Goal: Task Accomplishment & Management: Manage account settings

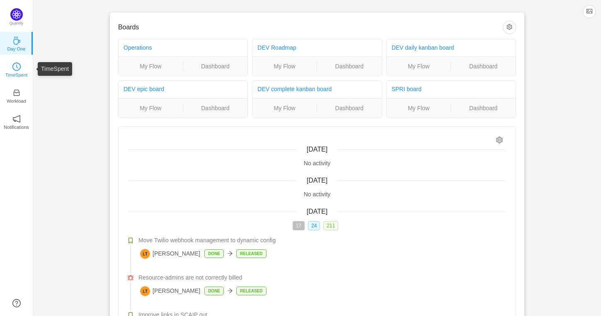
click at [18, 71] on icon "icon: clock-circle" at bounding box center [16, 67] width 8 height 8
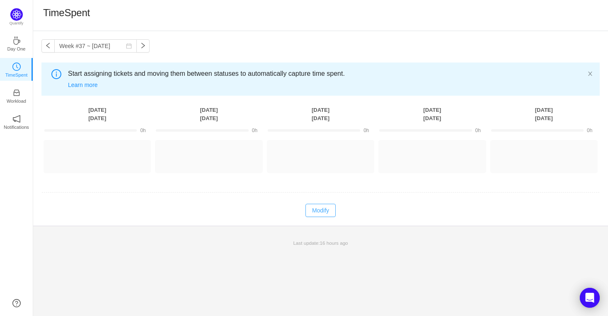
click at [313, 209] on button "Modify" at bounding box center [321, 210] width 30 height 13
click at [298, 210] on button "Cancel" at bounding box center [303, 210] width 32 height 13
click at [18, 16] on img at bounding box center [16, 14] width 12 height 12
click at [17, 91] on icon "icon: inbox" at bounding box center [16, 93] width 8 height 8
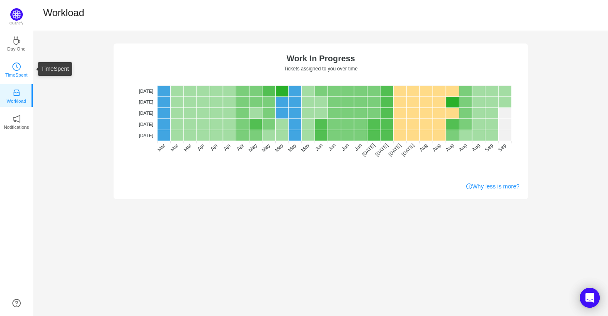
click at [12, 74] on p "TimeSpent" at bounding box center [16, 74] width 22 height 7
